Goal: Task Accomplishment & Management: Manage account settings

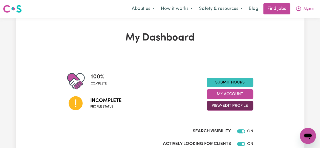
click at [242, 106] on button "View/Edit Profile" at bounding box center [230, 106] width 47 height 10
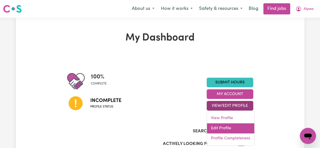
click at [229, 125] on link "Edit Profile" at bounding box center [230, 128] width 47 height 10
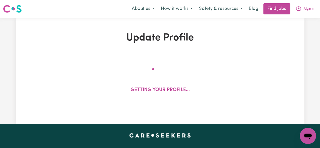
select select "Student Visa"
select select "Studying a healthcare related degree or qualification"
select select "40"
select select "55"
select select "65"
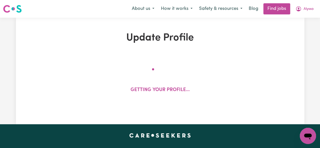
select select "80"
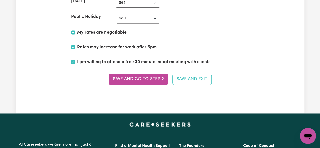
scroll to position [1303, 0]
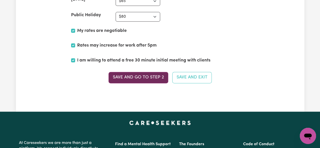
click at [153, 74] on button "Save and go to Step 2" at bounding box center [139, 77] width 60 height 11
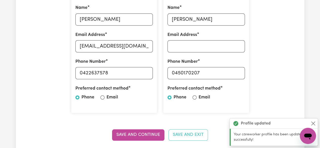
scroll to position [172, 0]
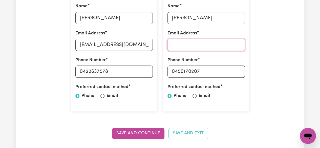
click at [230, 48] on input "Email Address" at bounding box center [206, 45] width 77 height 12
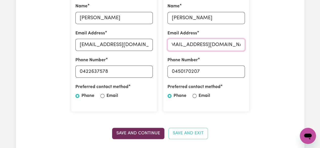
type input "Stephaniemerciales@gmail.com"
click at [152, 134] on button "Save and Continue" at bounding box center [138, 133] width 52 height 11
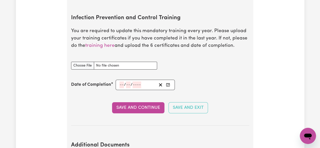
scroll to position [848, 0]
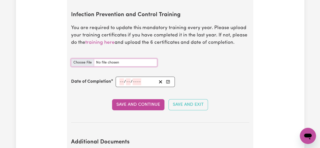
click at [84, 59] on input "Infection Prevention and Control Training document" at bounding box center [114, 63] width 86 height 8
type input "C:\fakepath\Chain of infection.pdf"
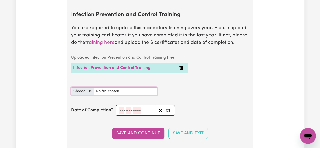
click at [73, 89] on input "Infection Prevention and Control Training document" at bounding box center [114, 91] width 86 height 8
type input "C:\fakepath\Cleaning.pdf"
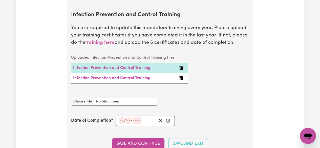
click at [182, 78] on icon "Delete Infection Prevention and Control Training" at bounding box center [182, 78] width 4 height 4
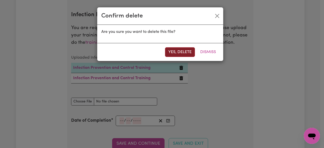
click at [189, 54] on button "Yes, delete" at bounding box center [180, 52] width 30 height 10
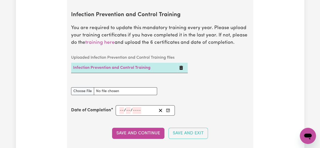
click at [181, 67] on icon "Delete Infection Prevention and Control Training" at bounding box center [182, 68] width 4 height 4
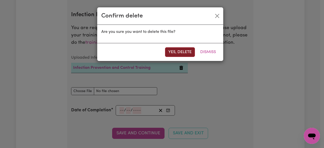
click at [179, 52] on button "Yes, delete" at bounding box center [180, 52] width 30 height 10
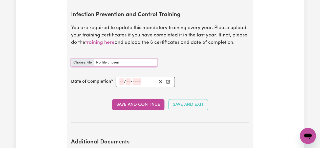
click at [84, 63] on input "Infection Prevention and Control Training document" at bounding box center [114, 63] width 86 height 8
type input "C:\fakepath\Chain of infection.pdf"
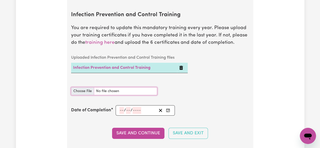
click at [89, 89] on input "Infection Prevention and Control Training document" at bounding box center [114, 91] width 86 height 8
type input "C:\fakepath\Cleaning.pdf"
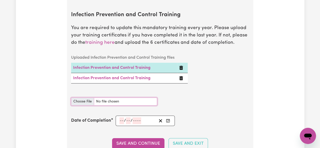
click at [86, 98] on input "Infection Prevention and Control Training document" at bounding box center [114, 102] width 86 height 8
type input "C:\fakepath\Hand hygiene.pdf"
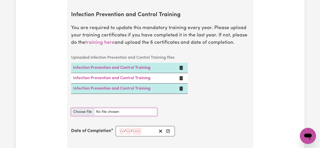
click at [87, 111] on input "Infection Prevention and Control Training document" at bounding box center [114, 112] width 86 height 8
type input "C:\fakepath\Outbreak.pdf"
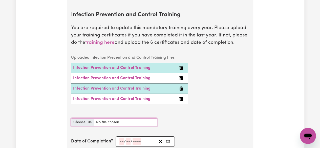
click at [84, 122] on input "Infection Prevention and Control Training document" at bounding box center [114, 122] width 86 height 8
type input "C:\fakepath\PPE.pdf"
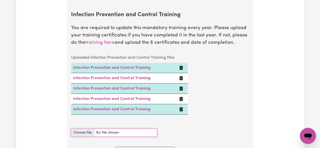
click at [89, 131] on input "Infection Prevention and Control Training document" at bounding box center [114, 133] width 86 height 8
type input "C:\fakepath\Waste.pdf"
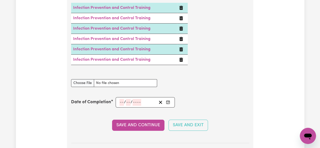
scroll to position [917, 0]
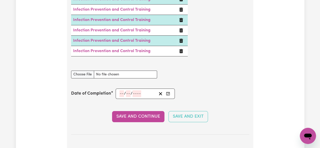
click at [117, 93] on div "/ /" at bounding box center [146, 94] width 60 height 10
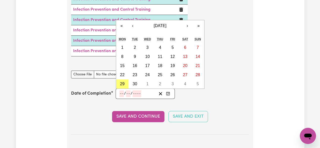
click at [121, 93] on input "number" at bounding box center [122, 93] width 5 height 7
click at [122, 83] on abbr "29" at bounding box center [122, 84] width 5 height 4
type input "2025-09-29"
type input "29"
type input "9"
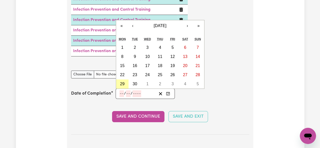
type input "2025"
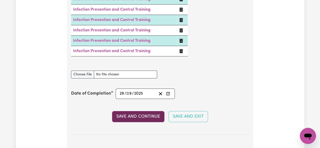
click at [137, 115] on button "Save and Continue" at bounding box center [138, 116] width 52 height 11
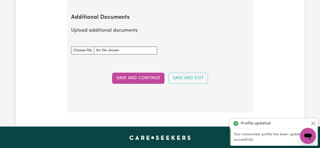
scroll to position [1058, 0]
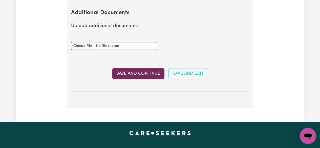
click at [142, 74] on button "Save and Continue" at bounding box center [138, 73] width 52 height 11
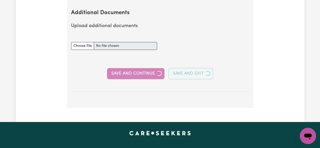
select select "2024"
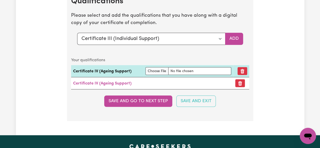
scroll to position [1382, 0]
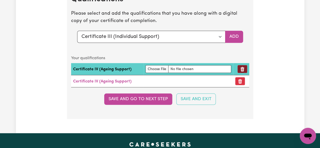
click at [243, 70] on icon "Remove qualification" at bounding box center [242, 69] width 5 height 5
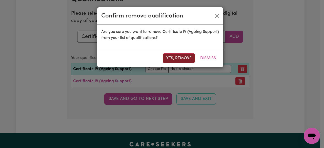
click at [186, 55] on button "Yes, remove" at bounding box center [179, 58] width 32 height 10
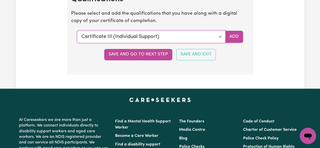
click at [221, 39] on select "Select a qualification to add... Certificate III (Individual Support) Certifica…" at bounding box center [151, 37] width 148 height 12
select select "Certificate IV (Ageing Support)"
click at [77, 31] on select "Select a qualification to add... Certificate III (Individual Support) Certifica…" at bounding box center [151, 37] width 148 height 12
click at [236, 37] on button "Add" at bounding box center [234, 37] width 18 height 12
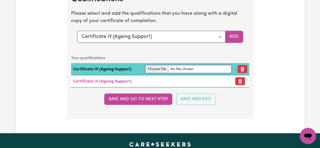
click at [160, 67] on input "file" at bounding box center [189, 69] width 86 height 8
type input "C:\fakepath\CIVAS_Eseque.pdf"
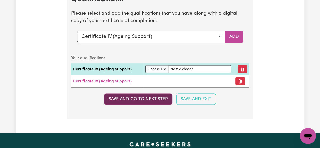
click at [159, 98] on button "Save and go to next step" at bounding box center [138, 98] width 68 height 11
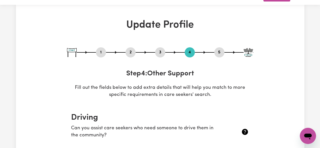
scroll to position [12, 0]
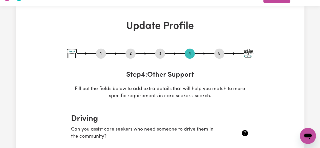
click at [161, 55] on button "3" at bounding box center [160, 53] width 10 height 7
select select "2024"
select select "Certificate III (Individual Support)"
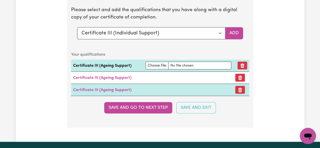
scroll to position [1388, 0]
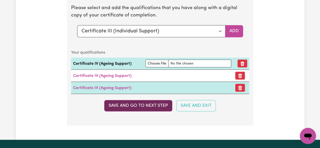
click at [128, 109] on button "Save and go to next step" at bounding box center [138, 105] width 68 height 11
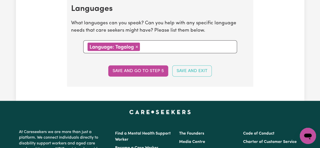
scroll to position [547, 0]
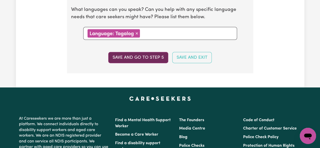
click at [161, 55] on button "Save and go to step 5" at bounding box center [138, 57] width 60 height 11
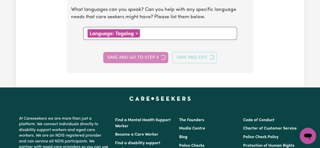
select select "I am providing services through another platform"
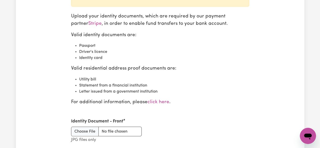
scroll to position [586, 0]
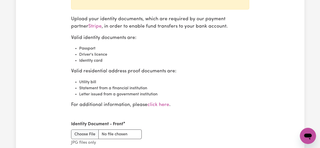
click at [180, 52] on li "Driver's licence" at bounding box center [164, 55] width 170 height 6
click at [86, 134] on input "Identity Document - Front" at bounding box center [106, 135] width 71 height 10
type input "C:\fakepath\Passport_Eseque.pdf"
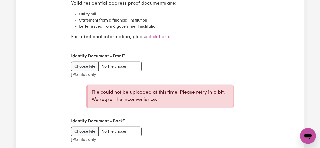
scroll to position [657, 0]
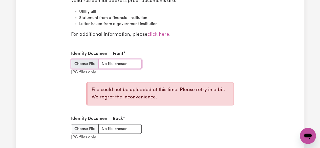
click at [84, 61] on input "Identity Document - Front" at bounding box center [106, 64] width 71 height 10
click at [92, 61] on input "Identity Document - Front" at bounding box center [106, 64] width 71 height 10
click at [88, 66] on input "Identity Document - Front" at bounding box center [106, 64] width 71 height 10
type input "C:\fakepath\passport.jpeg"
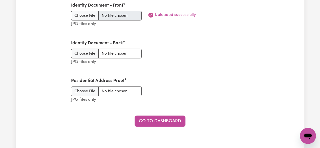
scroll to position [709, 0]
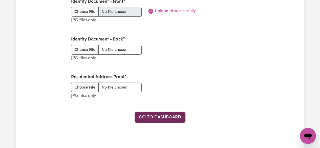
click at [181, 114] on link "Go to Dashboard" at bounding box center [160, 117] width 51 height 11
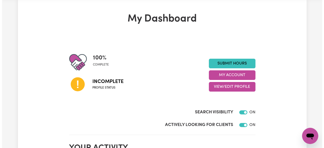
scroll to position [10, 0]
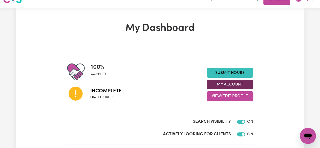
click at [246, 84] on button "My Account" at bounding box center [230, 85] width 47 height 10
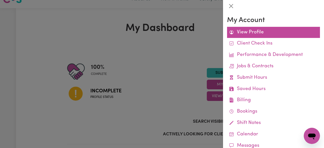
click at [251, 31] on link "View Profile" at bounding box center [273, 32] width 93 height 11
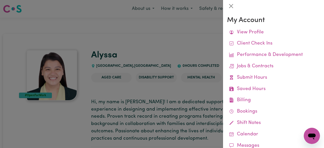
click at [192, 49] on div at bounding box center [162, 74] width 324 height 148
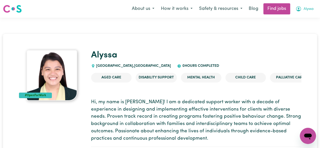
click at [304, 10] on span "Alyssa" at bounding box center [309, 9] width 10 height 6
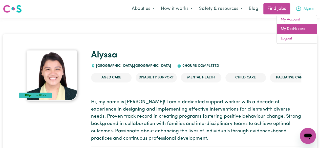
click at [293, 30] on link "My Dashboard" at bounding box center [297, 29] width 40 height 10
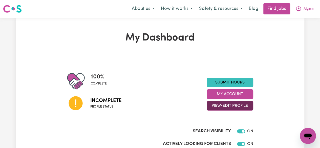
click at [246, 107] on button "View/Edit Profile" at bounding box center [230, 106] width 47 height 10
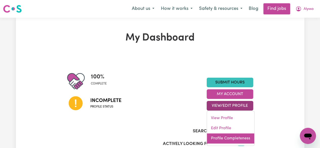
click at [236, 137] on link "Profile Completeness" at bounding box center [230, 138] width 47 height 10
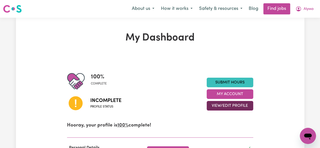
click at [243, 104] on button "View/Edit Profile" at bounding box center [230, 106] width 47 height 10
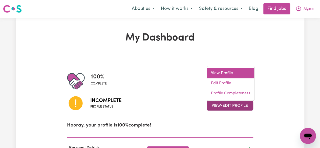
click at [241, 73] on link "View Profile" at bounding box center [230, 73] width 47 height 10
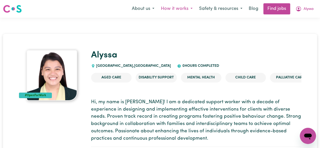
click at [186, 9] on button "How it works" at bounding box center [177, 9] width 38 height 11
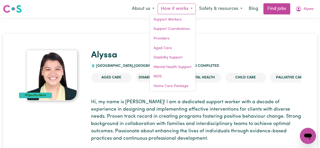
click at [186, 9] on button "How it works" at bounding box center [177, 9] width 38 height 11
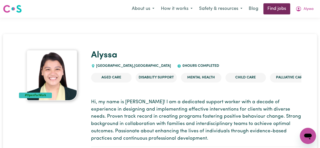
click at [274, 6] on link "Find jobs" at bounding box center [277, 8] width 27 height 11
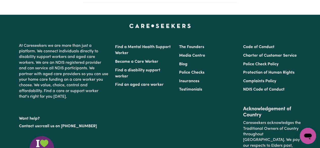
scroll to position [197, 0]
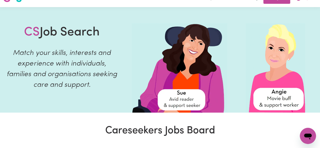
scroll to position [116, 0]
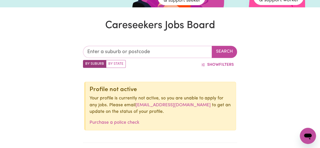
click at [189, 52] on input "text" at bounding box center [147, 52] width 129 height 12
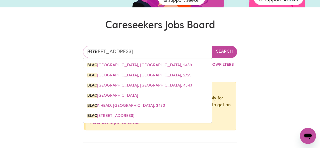
type input "BLac"
type input "BLacK CREEK, New South Wales, 2439"
type input "BLack"
type input "BLack CREEK, New South Wales, 2439"
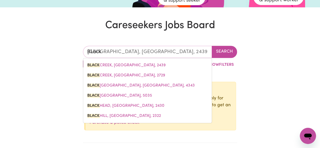
type input "BLackt"
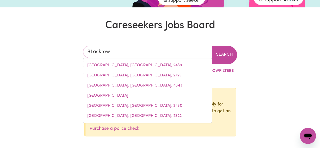
type input "BLacktown"
type input "BLacktown, New South Wales, 2148"
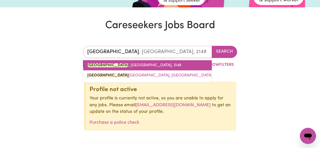
click at [168, 65] on link "BLACKTOWN , New South Wales, 2148" at bounding box center [147, 65] width 129 height 10
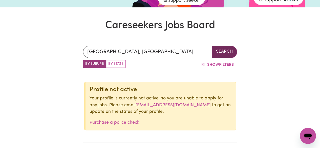
click at [222, 55] on button "Search" at bounding box center [224, 52] width 25 height 12
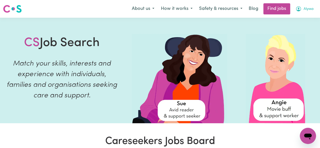
click at [304, 12] on button "Alyssa" at bounding box center [304, 9] width 25 height 11
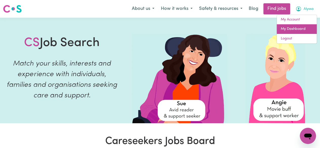
click at [299, 29] on link "My Dashboard" at bounding box center [297, 29] width 40 height 10
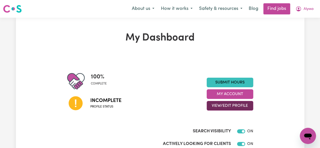
click at [245, 106] on button "View/Edit Profile" at bounding box center [230, 106] width 47 height 10
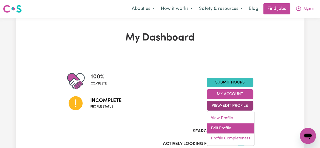
click at [235, 131] on link "Edit Profile" at bounding box center [230, 128] width 47 height 10
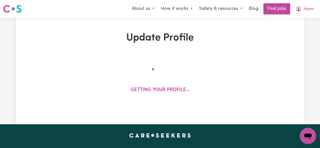
select select "Student Visa"
select select "Studying a healthcare related degree or qualification"
select select "40"
select select "55"
select select "65"
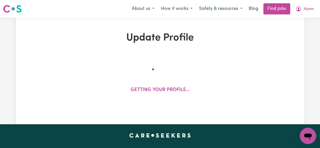
select select "80"
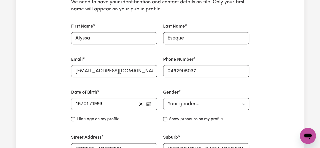
scroll to position [141, 0]
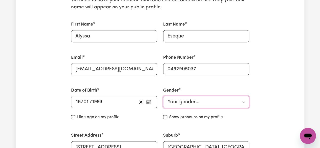
click at [240, 99] on select "Your gender... Female Male Non-binary Other Prefer not to say" at bounding box center [206, 102] width 86 height 12
select select "female"
click at [163, 96] on select "Your gender... Female Male Non-binary Other Prefer not to say" at bounding box center [206, 102] width 86 height 12
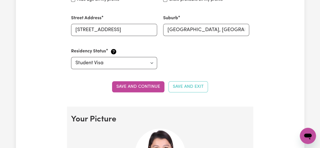
scroll to position [264, 0]
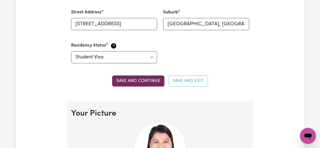
click at [143, 81] on button "Save and continue" at bounding box center [138, 80] width 52 height 11
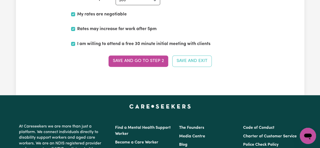
scroll to position [1323, 0]
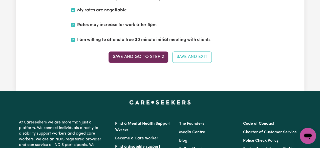
click at [148, 52] on button "Save and go to Step 2" at bounding box center [139, 56] width 60 height 11
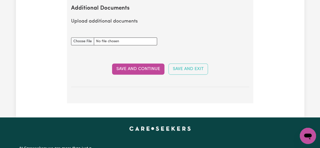
scroll to position [1068, 0]
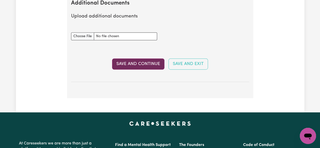
click at [156, 64] on button "Save and Continue" at bounding box center [138, 63] width 52 height 11
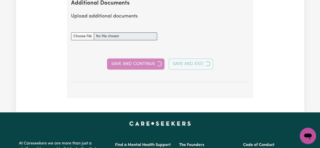
select select "2024"
select select "Certificate III (Individual Support)"
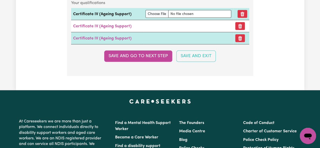
scroll to position [1450, 0]
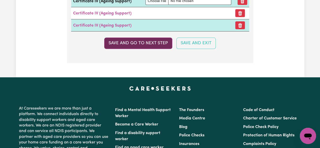
click at [137, 45] on button "Save and go to next step" at bounding box center [138, 43] width 68 height 11
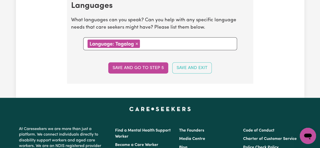
scroll to position [538, 0]
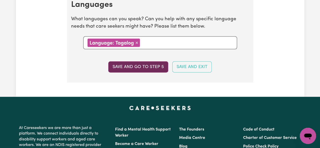
click at [159, 66] on button "Save and go to step 5" at bounding box center [138, 67] width 60 height 11
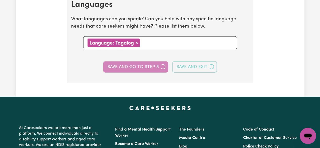
select select "I am providing services through another platform"
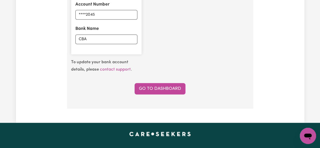
scroll to position [428, 0]
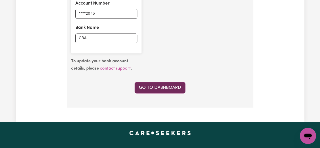
click at [150, 85] on link "Go to Dashboard" at bounding box center [160, 87] width 51 height 11
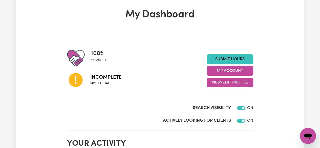
scroll to position [25, 0]
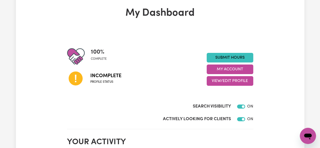
click at [76, 82] on icon at bounding box center [76, 79] width 14 height 14
click at [220, 68] on button "My Account" at bounding box center [230, 70] width 47 height 10
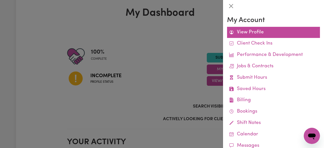
click at [246, 31] on link "View Profile" at bounding box center [273, 32] width 93 height 11
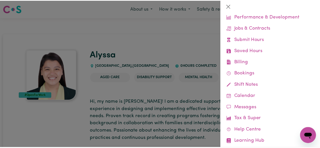
scroll to position [49, 0]
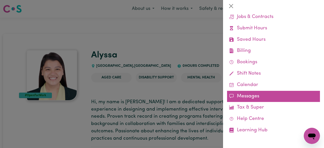
click at [256, 96] on link "Messages" at bounding box center [273, 96] width 93 height 11
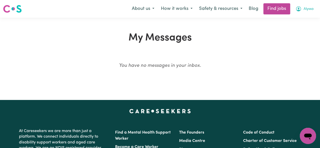
click at [304, 9] on span "Alyssa" at bounding box center [309, 9] width 10 height 6
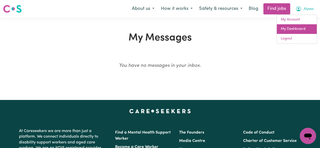
click at [297, 27] on link "My Dashboard" at bounding box center [297, 29] width 40 height 10
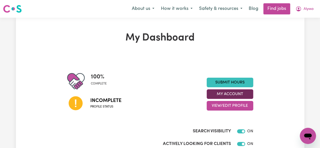
click at [241, 94] on button "My Account" at bounding box center [230, 94] width 47 height 10
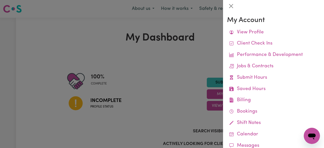
click at [222, 94] on div at bounding box center [162, 74] width 324 height 148
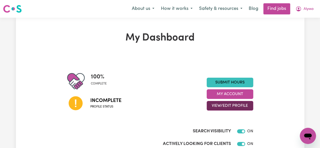
click at [226, 105] on button "View/Edit Profile" at bounding box center [230, 106] width 47 height 10
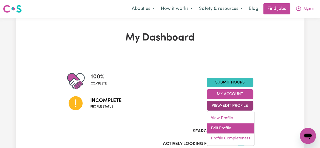
click at [222, 131] on link "Edit Profile" at bounding box center [230, 128] width 47 height 10
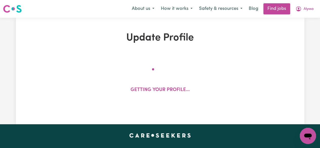
select select "female"
select select "Student Visa"
select select "Studying a healthcare related degree or qualification"
select select "40"
select select "55"
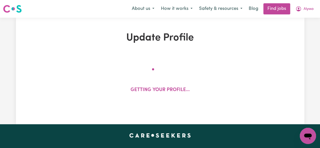
select select "65"
select select "80"
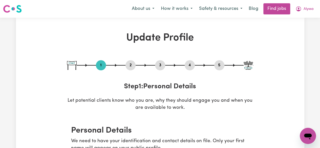
click at [220, 64] on button "5" at bounding box center [219, 65] width 10 height 7
select select "I am providing services through another platform"
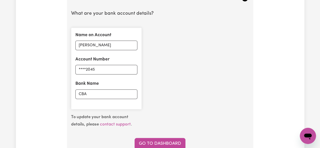
scroll to position [379, 0]
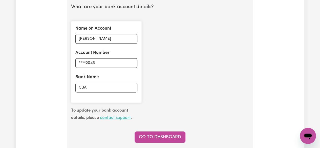
click at [120, 116] on link "contact support" at bounding box center [115, 117] width 31 height 4
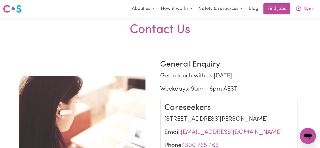
select select "female"
select select "Student Visa"
select select "Studying a healthcare related degree or qualification"
select select "40"
select select "55"
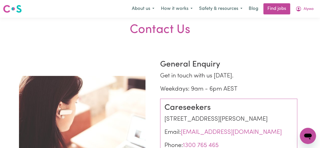
select select "65"
select select "80"
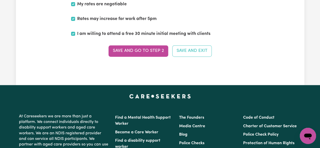
scroll to position [1333, 0]
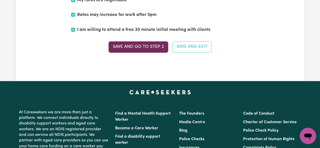
click at [158, 42] on button "Save and go to Step 2" at bounding box center [139, 46] width 60 height 11
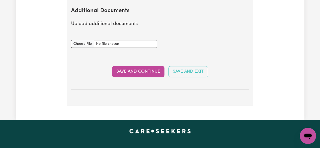
scroll to position [1063, 0]
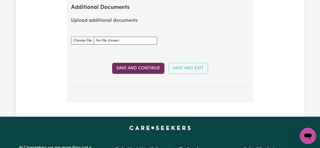
click at [137, 67] on button "Save and Continue" at bounding box center [138, 68] width 52 height 11
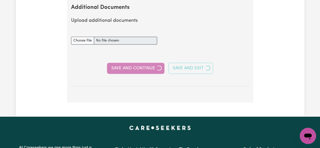
select select "2024"
select select "Certificate III (Individual Support)"
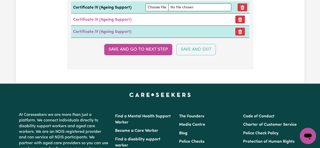
scroll to position [1454, 0]
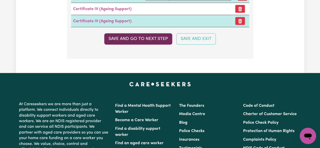
click at [138, 37] on button "Save and go to next step" at bounding box center [138, 38] width 68 height 11
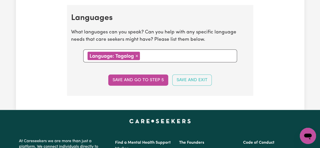
scroll to position [527, 0]
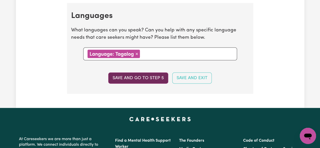
click at [151, 76] on button "Save and go to step 5" at bounding box center [138, 78] width 60 height 11
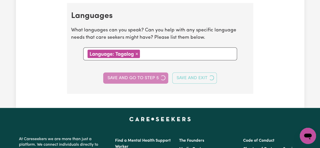
select select "I am providing services through another platform"
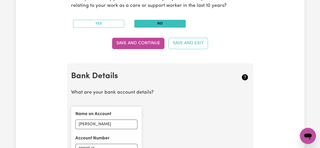
scroll to position [292, 0]
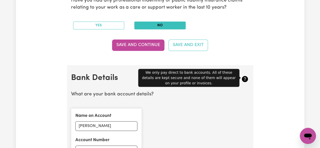
click at [244, 81] on icon at bounding box center [245, 79] width 6 height 6
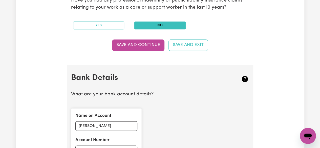
click at [246, 78] on icon at bounding box center [245, 79] width 6 height 6
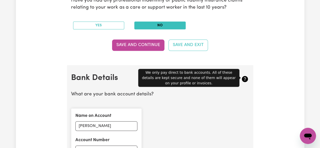
click at [246, 78] on icon at bounding box center [245, 79] width 6 height 6
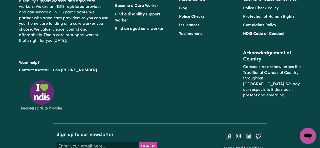
scroll to position [619, 0]
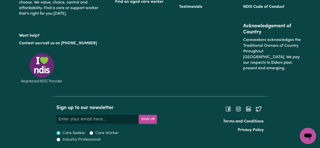
click at [105, 132] on label "Care Worker" at bounding box center [106, 133] width 23 height 6
click at [93, 132] on input "Care Worker" at bounding box center [91, 133] width 4 height 4
radio input "true"
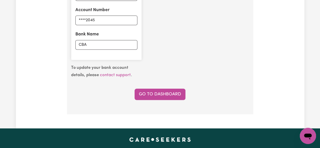
scroll to position [423, 0]
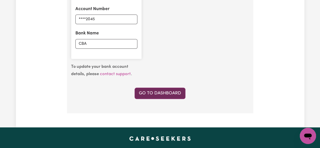
click at [182, 91] on link "Go to Dashboard" at bounding box center [160, 93] width 51 height 11
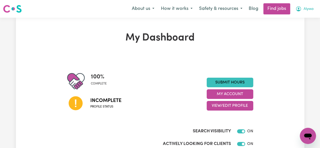
click at [305, 8] on span "Alyssa" at bounding box center [309, 9] width 10 height 6
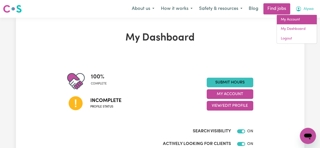
click at [296, 23] on link "My Account" at bounding box center [297, 20] width 40 height 10
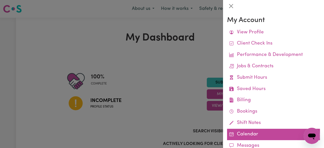
click at [247, 137] on link "Calendar" at bounding box center [273, 134] width 93 height 11
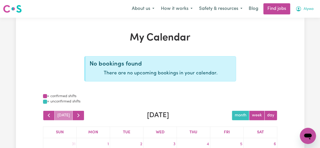
click at [310, 7] on span "Alyssa" at bounding box center [309, 9] width 10 height 6
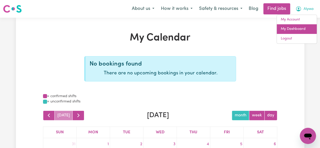
click at [297, 31] on link "My Dashboard" at bounding box center [297, 29] width 40 height 10
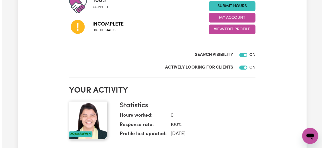
scroll to position [62, 0]
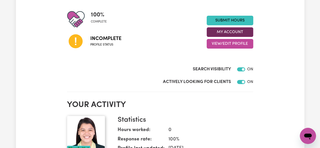
click at [246, 33] on button "My Account" at bounding box center [230, 32] width 47 height 10
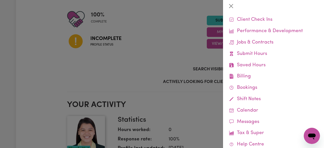
scroll to position [49, 0]
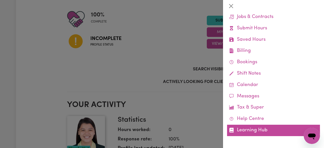
click at [263, 131] on link "Learning Hub" at bounding box center [273, 130] width 93 height 11
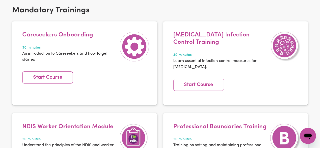
scroll to position [126, 0]
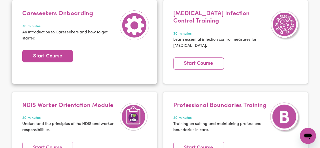
click at [50, 56] on link "Start Course" at bounding box center [47, 56] width 51 height 12
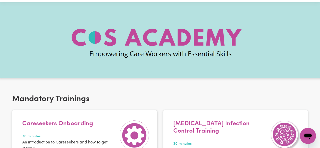
scroll to position [0, 0]
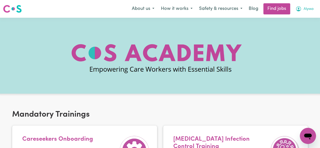
click at [305, 7] on span "Alyssa" at bounding box center [309, 9] width 10 height 6
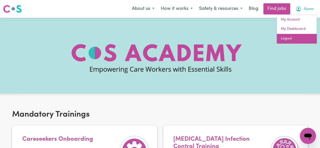
click at [296, 40] on link "Logout" at bounding box center [297, 39] width 40 height 10
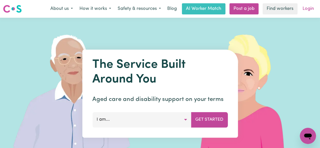
click at [310, 7] on link "Login" at bounding box center [308, 8] width 17 height 11
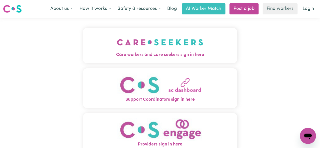
click at [179, 71] on button "Support Coordinators sign in here" at bounding box center [160, 88] width 154 height 40
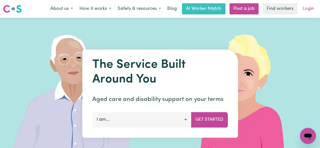
click at [307, 8] on link "Login" at bounding box center [308, 8] width 17 height 11
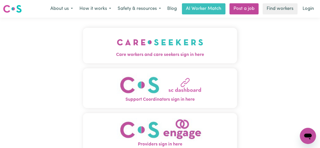
click at [140, 54] on span "Care workers and care seekers sign in here" at bounding box center [160, 55] width 154 height 7
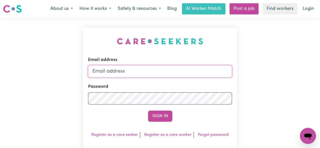
click at [141, 71] on input "Email address" at bounding box center [160, 71] width 144 height 12
type input "alyssa.eseque@gmail.com"
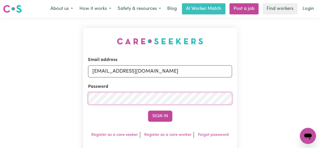
click at [148, 111] on button "Sign In" at bounding box center [160, 116] width 24 height 11
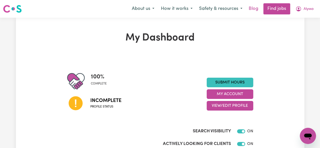
click at [254, 10] on link "Blog" at bounding box center [254, 8] width 16 height 11
drag, startPoint x: 305, startPoint y: 10, endPoint x: 272, endPoint y: -17, distance: 43.0
click at [238, 103] on button "View/Edit Profile" at bounding box center [230, 106] width 47 height 10
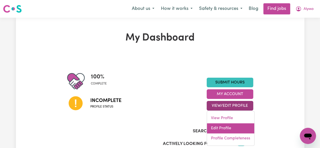
click at [234, 129] on link "Edit Profile" at bounding box center [230, 128] width 47 height 10
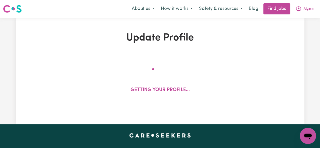
select select "female"
select select "Student Visa"
select select "Studying a healthcare related degree or qualification"
select select "40"
select select "55"
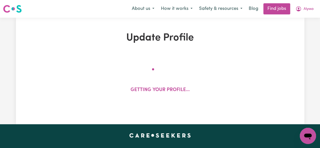
select select "65"
select select "80"
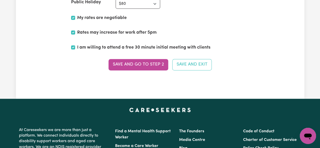
scroll to position [1318, 0]
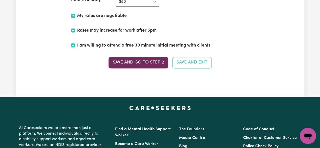
click at [153, 58] on button "Save and go to Step 2" at bounding box center [139, 62] width 60 height 11
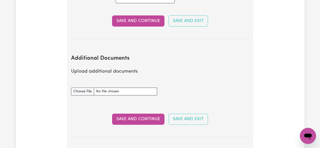
scroll to position [1061, 0]
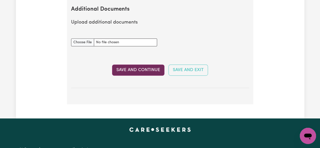
click at [155, 73] on button "Save and Continue" at bounding box center [138, 70] width 52 height 11
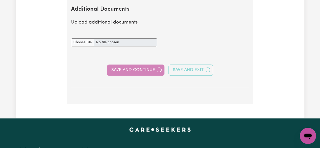
select select "2024"
select select "Certificate III (Individual Support)"
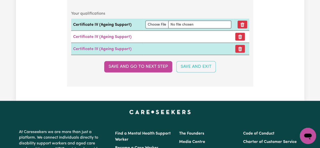
scroll to position [1433, 0]
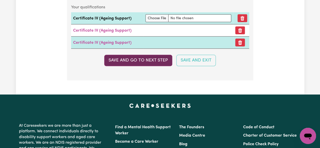
click at [145, 58] on button "Save and go to next step" at bounding box center [138, 60] width 68 height 11
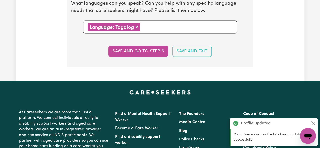
scroll to position [581, 0]
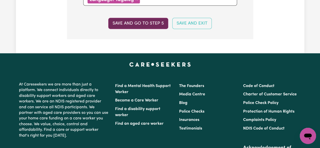
click at [151, 25] on button "Save and go to step 5" at bounding box center [138, 23] width 60 height 11
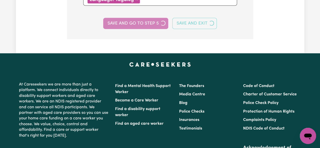
select select "I am providing services through another platform"
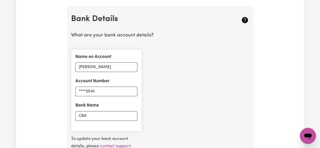
scroll to position [379, 0]
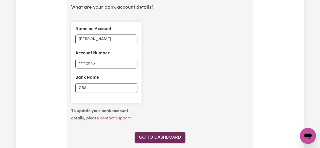
click at [175, 141] on link "Go to Dashboard" at bounding box center [160, 137] width 51 height 11
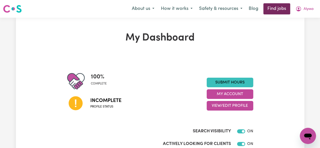
click at [275, 7] on link "Find jobs" at bounding box center [277, 8] width 27 height 11
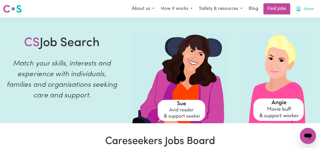
click at [312, 6] on button "Alyssa" at bounding box center [304, 9] width 25 height 11
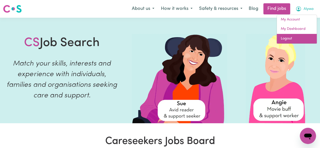
click at [300, 38] on link "Logout" at bounding box center [297, 39] width 40 height 10
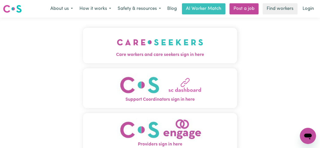
click at [124, 53] on span "Care workers and care seekers sign in here" at bounding box center [160, 55] width 154 height 7
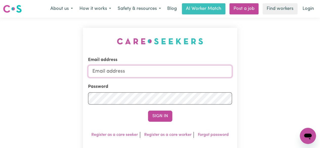
click at [124, 69] on input "Email address" at bounding box center [160, 71] width 144 height 12
type input "[EMAIL_ADDRESS][DOMAIN_NAME]"
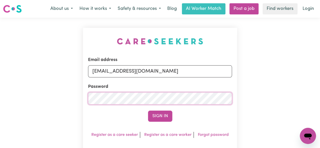
click at [148, 111] on button "Sign In" at bounding box center [160, 116] width 24 height 11
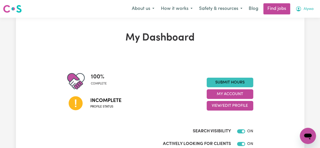
click at [305, 6] on span "Alyssa" at bounding box center [309, 9] width 10 height 6
click at [214, 106] on button "View/Edit Profile" at bounding box center [230, 106] width 47 height 10
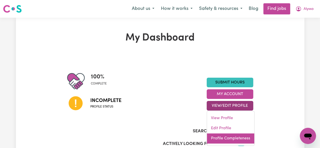
click at [224, 141] on link "Profile Completeness" at bounding box center [230, 138] width 47 height 10
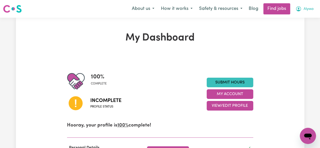
click at [311, 11] on span "Alyssa" at bounding box center [309, 9] width 10 height 6
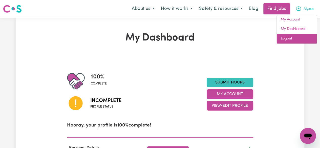
click at [301, 40] on link "Logout" at bounding box center [297, 39] width 40 height 10
